Goal: Information Seeking & Learning: Learn about a topic

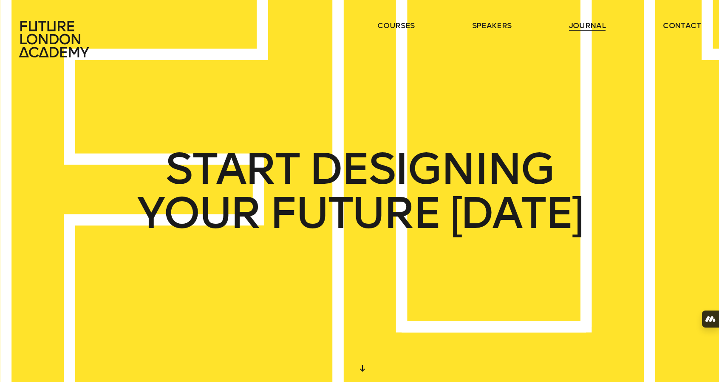
click at [593, 24] on link "journal" at bounding box center [587, 25] width 37 height 10
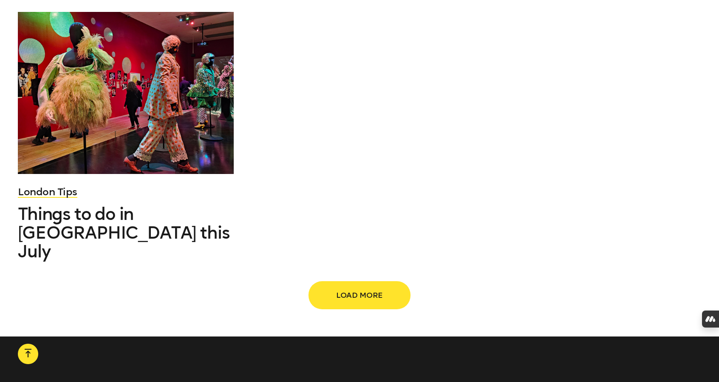
scroll to position [1271, 0]
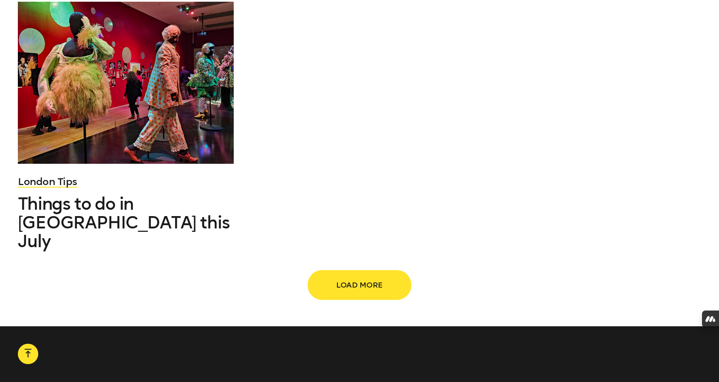
click at [355, 277] on span "Load more" at bounding box center [359, 285] width 75 height 16
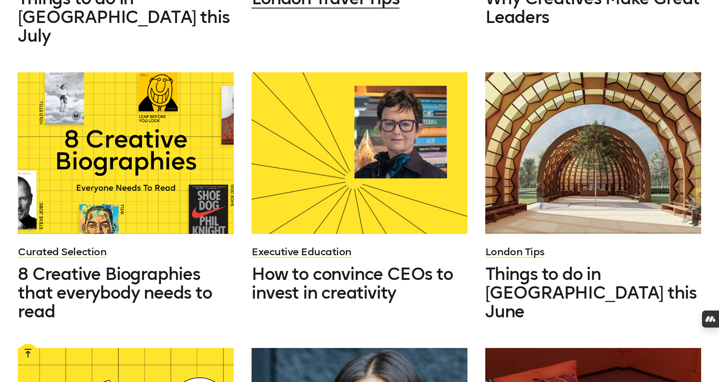
scroll to position [1476, 0]
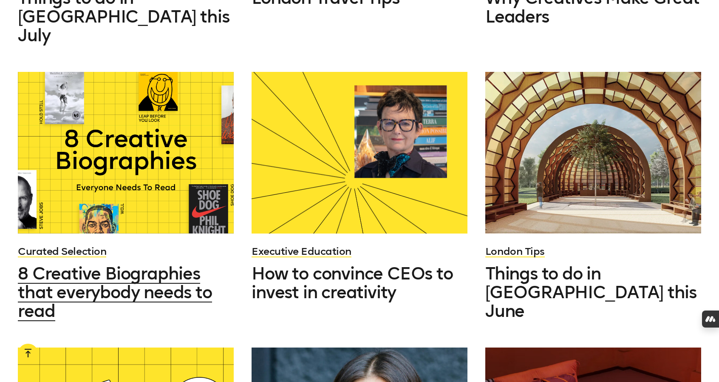
click at [159, 276] on span "8 Creative Biographies that everybody needs to read" at bounding box center [115, 292] width 194 height 58
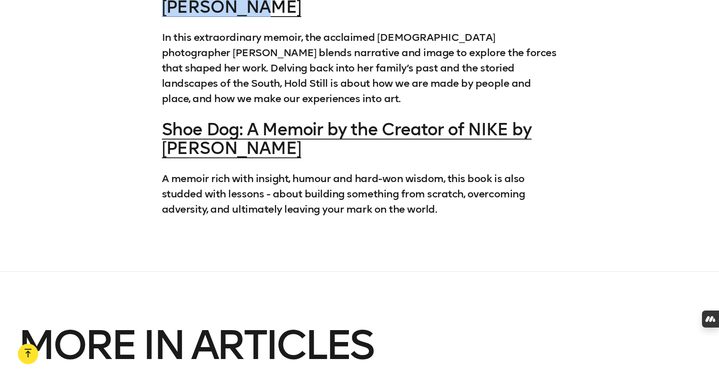
scroll to position [2711, 0]
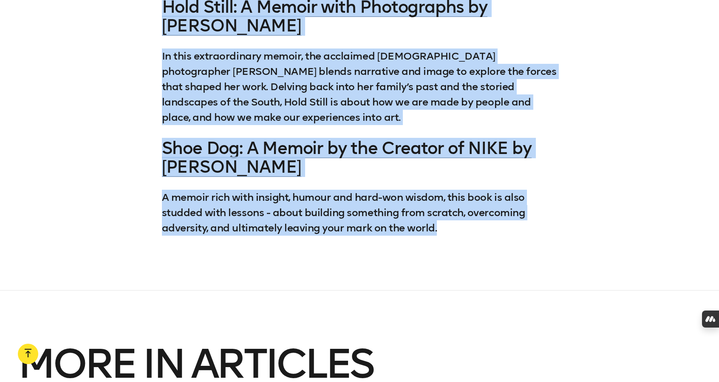
drag, startPoint x: 153, startPoint y: 178, endPoint x: 553, endPoint y: 229, distance: 403.5
copy div "It feels magical to get into the heads of truly exceptional creatives to see ho…"
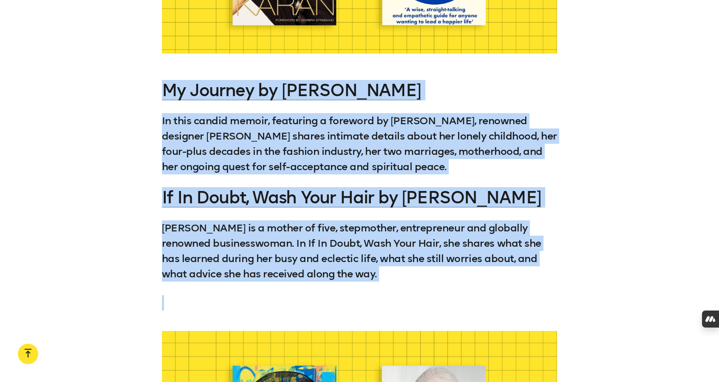
scroll to position [1041, 0]
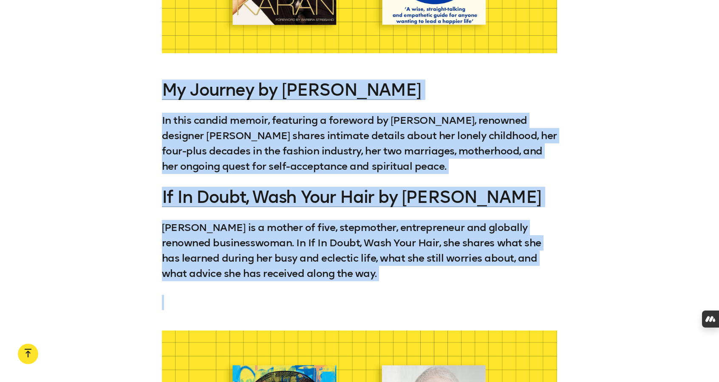
click at [140, 196] on div "My Journey by Donna Karan In this candid memoir, featuring a foreword by Barbra…" at bounding box center [359, 194] width 719 height 229
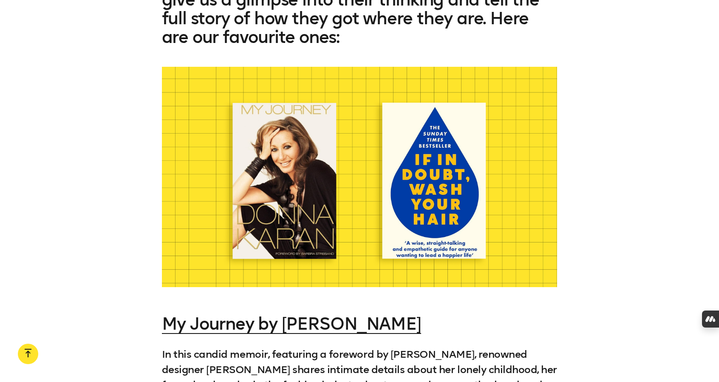
scroll to position [770, 0]
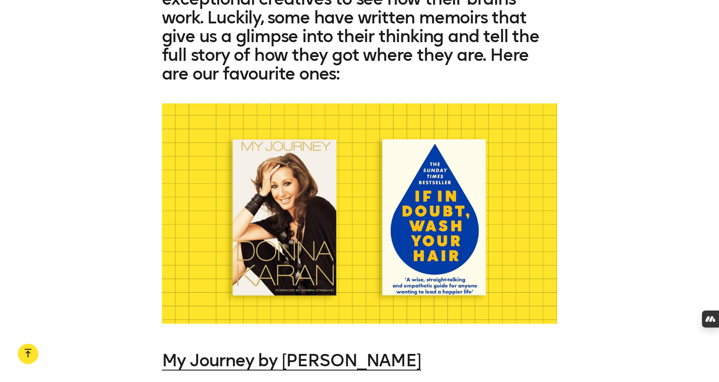
click at [206, 159] on div at bounding box center [360, 213] width 396 height 220
drag, startPoint x: 206, startPoint y: 159, endPoint x: 159, endPoint y: 236, distance: 90.4
click at [159, 236] on div at bounding box center [359, 213] width 719 height 220
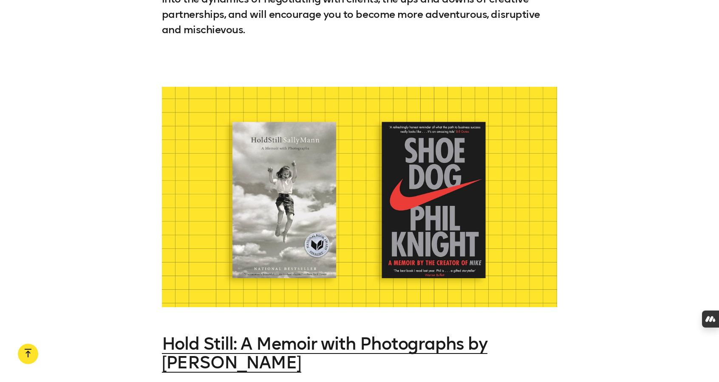
scroll to position [2375, 0]
